Goal: Transaction & Acquisition: Purchase product/service

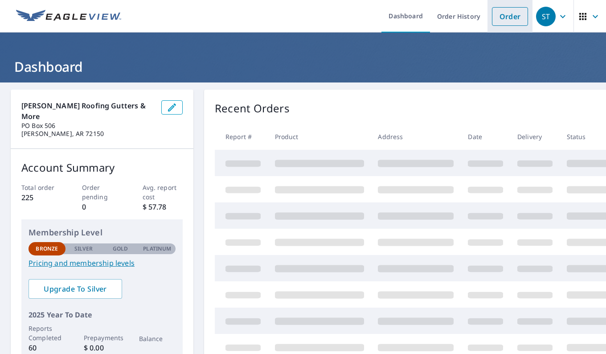
click at [505, 17] on link "Order" at bounding box center [510, 16] width 36 height 19
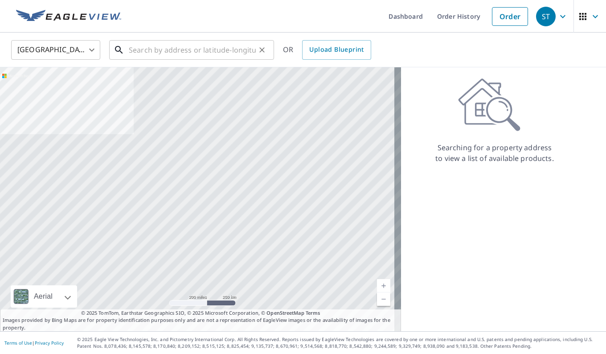
click at [165, 47] on input "text" at bounding box center [192, 49] width 127 height 25
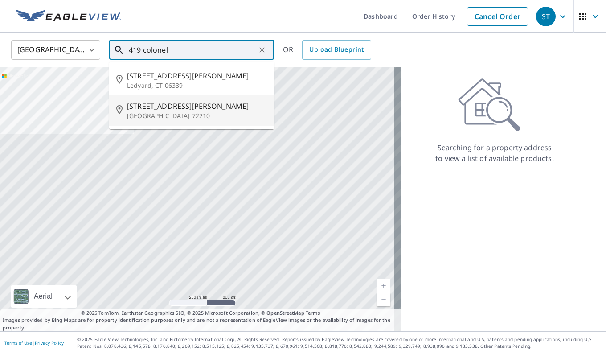
click at [157, 106] on span "[STREET_ADDRESS][PERSON_NAME]" at bounding box center [197, 106] width 140 height 11
type input "[STREET_ADDRESS][PERSON_NAME]"
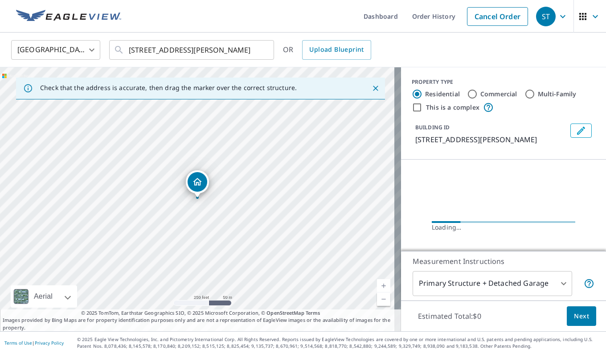
click at [379, 282] on link "Current Level 17, Zoom In" at bounding box center [383, 285] width 13 height 13
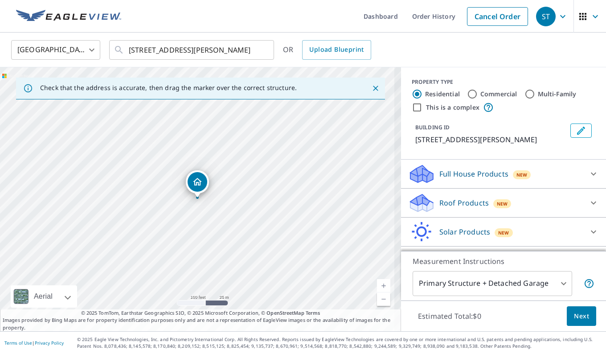
click at [379, 282] on link "Current Level 18, Zoom In" at bounding box center [383, 285] width 13 height 13
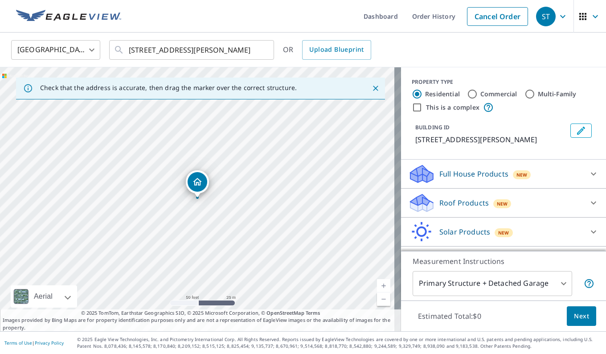
click at [588, 208] on icon at bounding box center [593, 202] width 11 height 11
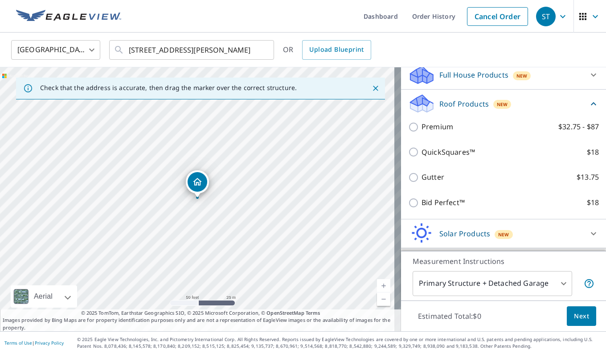
scroll to position [101, 0]
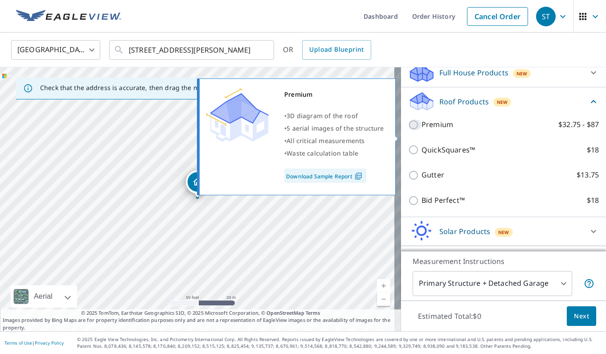
click at [408, 130] on input "Premium $32.75 - $87" at bounding box center [414, 124] width 13 height 11
checkbox input "true"
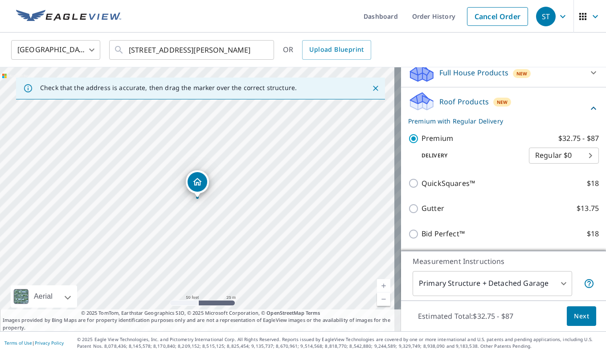
click at [574, 314] on span "Next" at bounding box center [581, 315] width 15 height 11
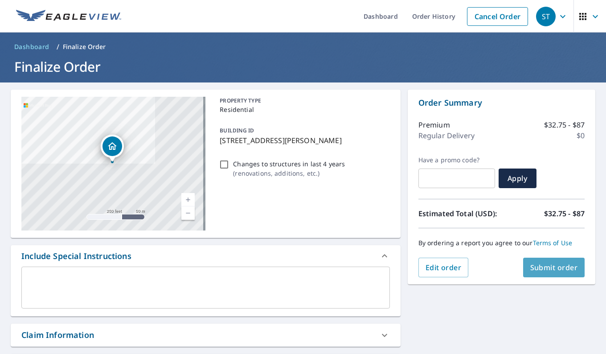
click at [544, 267] on span "Submit order" at bounding box center [554, 267] width 48 height 10
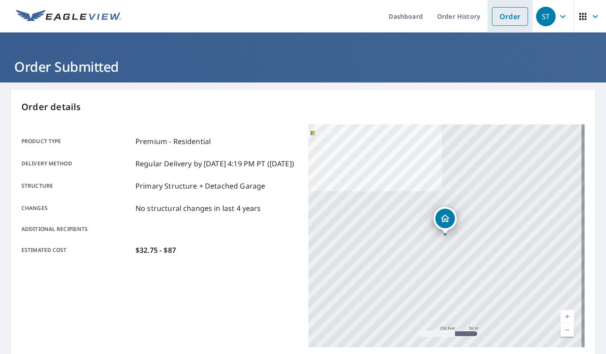
click at [501, 17] on link "Order" at bounding box center [510, 16] width 36 height 19
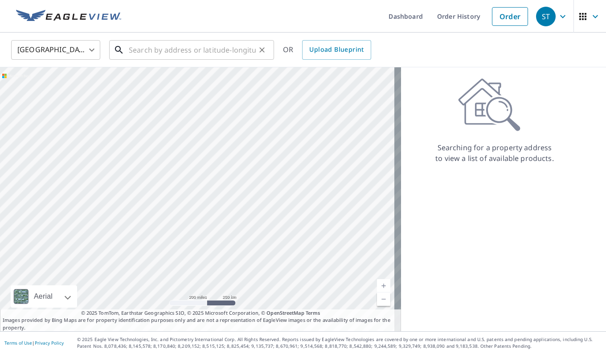
click at [202, 47] on input "text" at bounding box center [192, 49] width 127 height 25
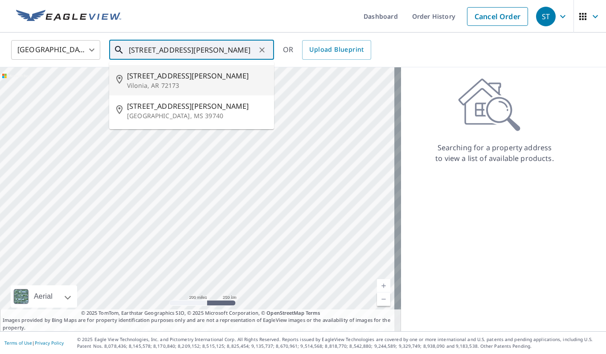
click at [149, 74] on span "[STREET_ADDRESS][PERSON_NAME]" at bounding box center [197, 75] width 140 height 11
type input "[STREET_ADDRESS][PERSON_NAME]"
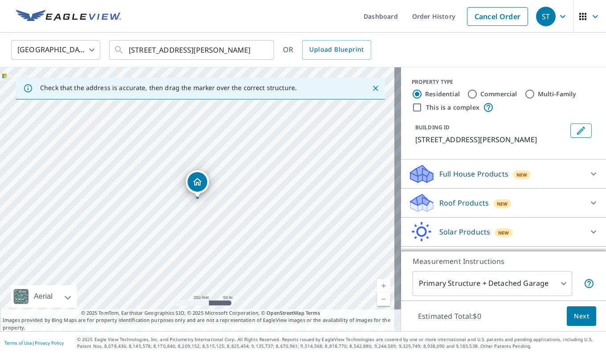
click at [377, 281] on link "Current Level 17, Zoom In" at bounding box center [383, 285] width 13 height 13
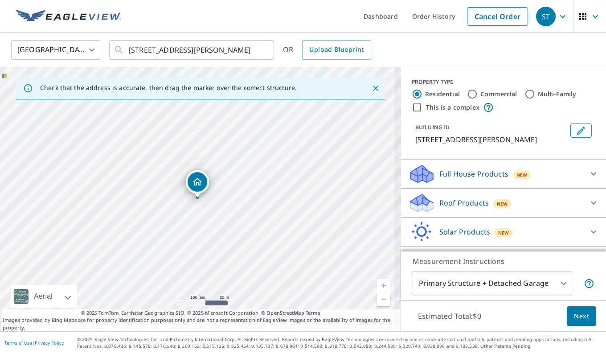
click at [377, 281] on link "Current Level 18, Zoom In" at bounding box center [383, 285] width 13 height 13
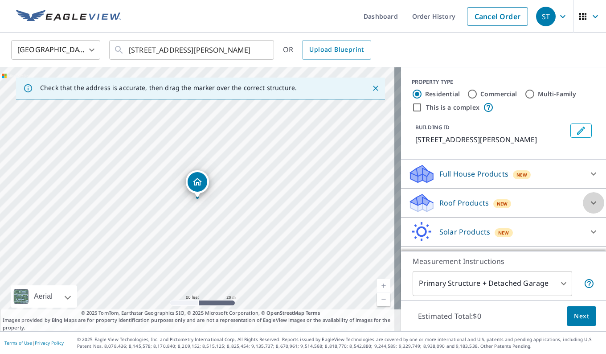
click at [588, 202] on icon at bounding box center [593, 202] width 11 height 11
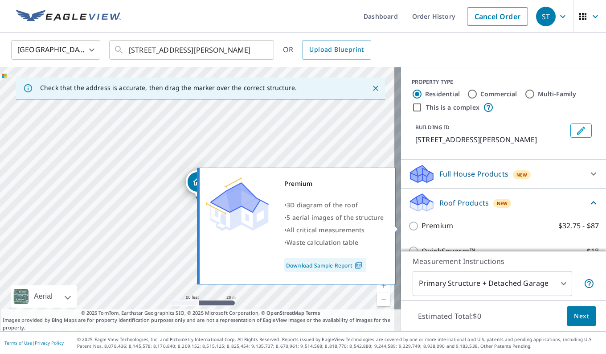
click at [408, 227] on input "Premium $32.75 - $87" at bounding box center [414, 225] width 13 height 11
checkbox input "true"
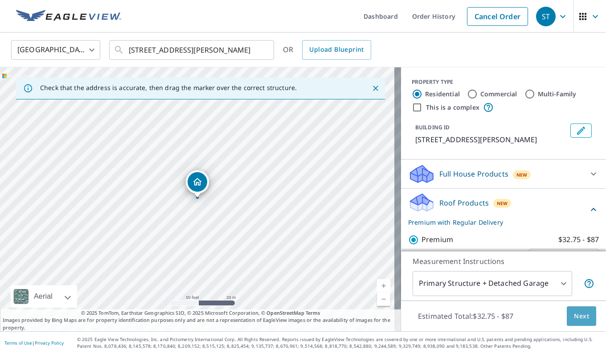
click at [574, 316] on span "Next" at bounding box center [581, 315] width 15 height 11
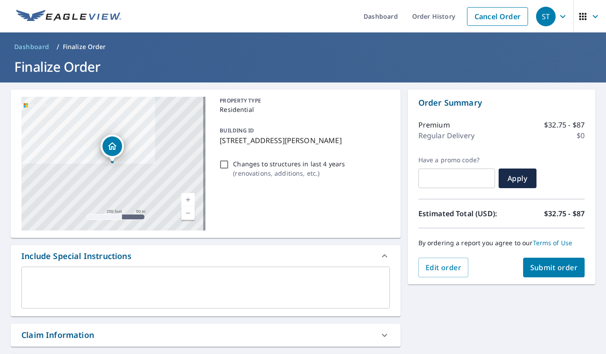
click at [561, 265] on span "Submit order" at bounding box center [554, 267] width 48 height 10
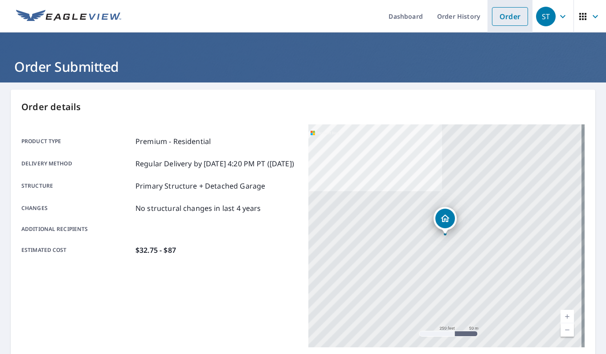
click at [493, 16] on link "Order" at bounding box center [510, 16] width 36 height 19
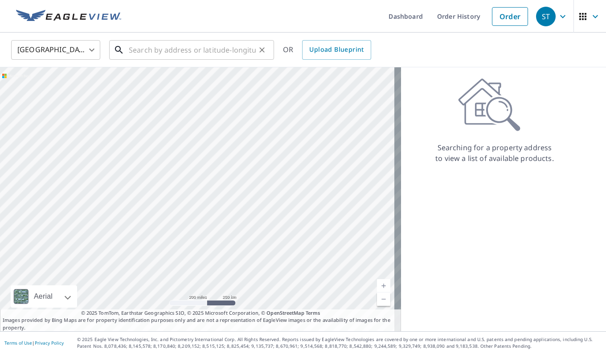
click at [183, 53] on input "text" at bounding box center [192, 49] width 127 height 25
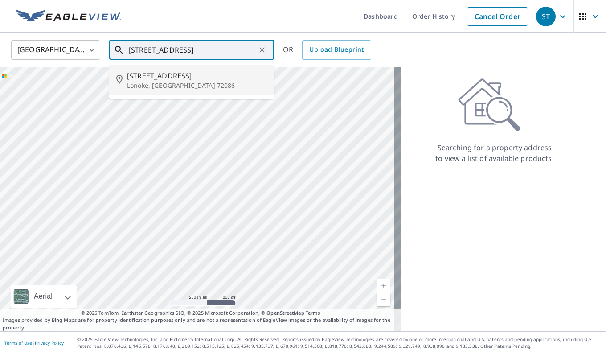
click at [154, 81] on p "Lonoke, [GEOGRAPHIC_DATA] 72086" at bounding box center [197, 85] width 140 height 9
type input "[STREET_ADDRESS]"
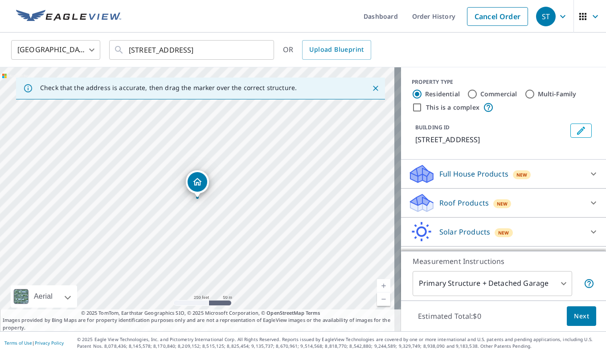
click at [439, 203] on p "Roof Products" at bounding box center [463, 202] width 49 height 11
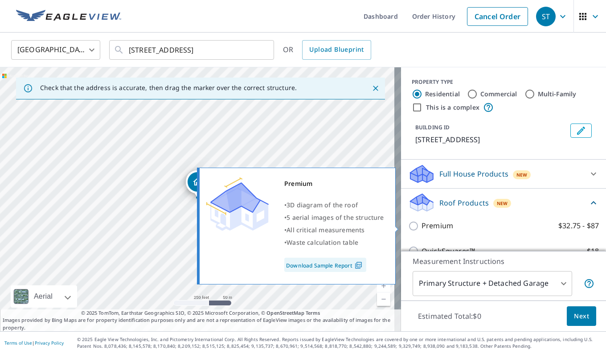
click at [408, 228] on input "Premium $32.75 - $87" at bounding box center [414, 225] width 13 height 11
checkbox input "true"
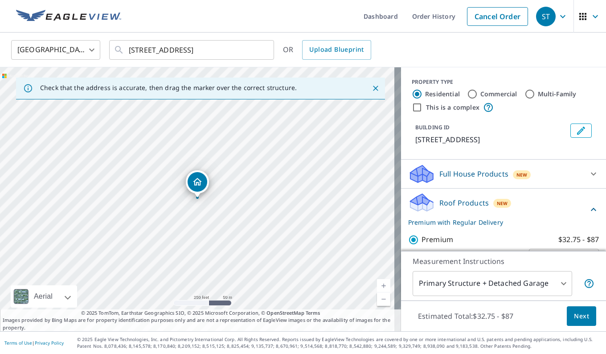
click at [574, 317] on span "Next" at bounding box center [581, 315] width 15 height 11
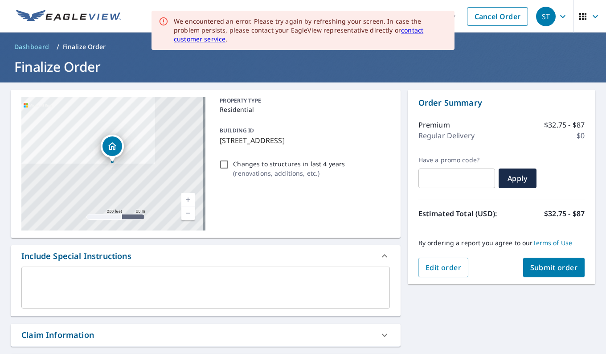
click at [555, 267] on span "Submit order" at bounding box center [554, 267] width 48 height 10
